Goal: Information Seeking & Learning: Learn about a topic

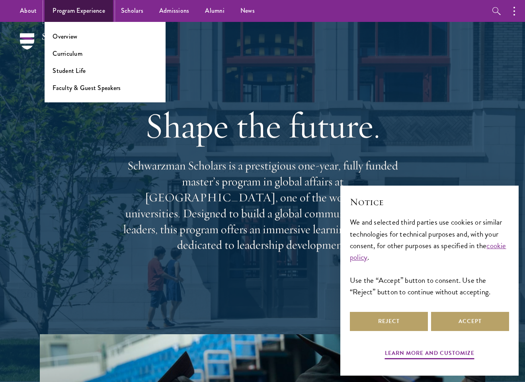
click at [79, 11] on span "Program Experience" at bounding box center [79, 11] width 53 height 10
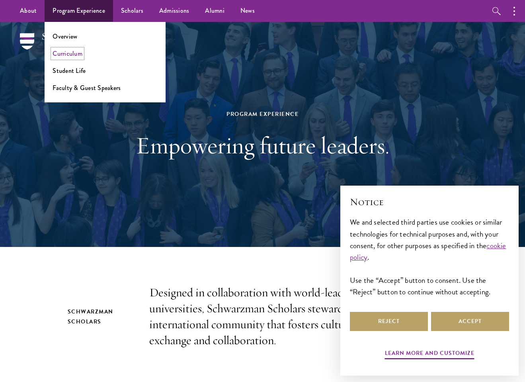
click at [67, 53] on span "Curriculum" at bounding box center [68, 53] width 30 height 9
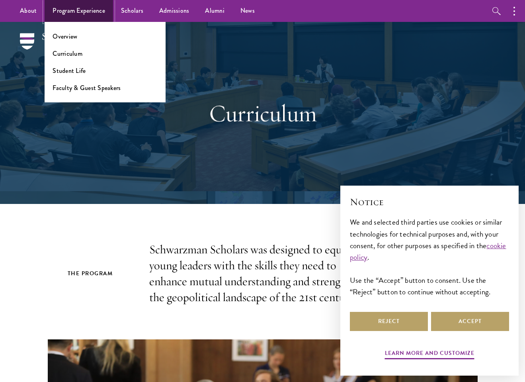
click at [79, 11] on span "Program Experience" at bounding box center [79, 11] width 53 height 10
